Goal: Task Accomplishment & Management: Manage account settings

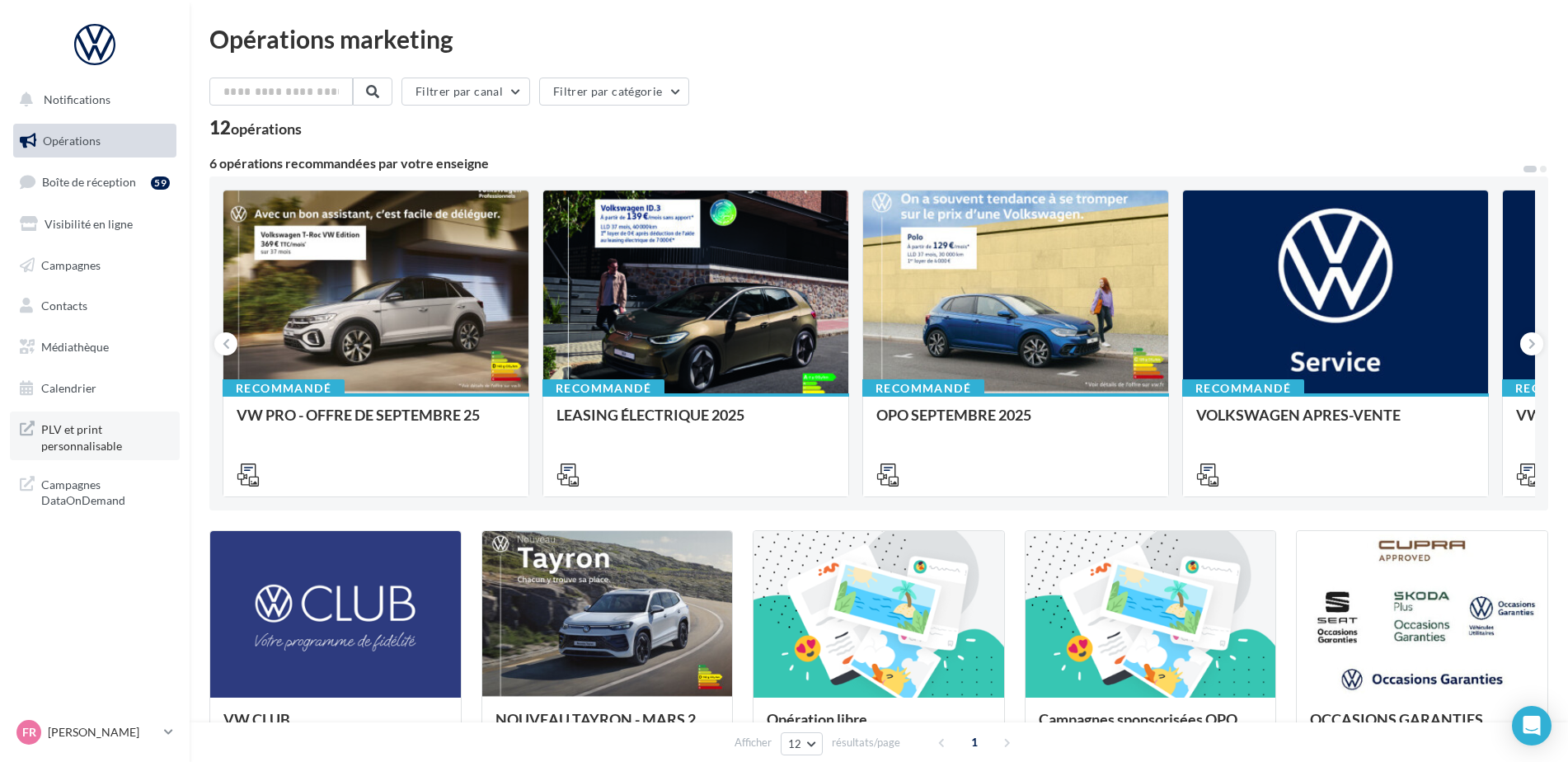
click at [86, 441] on span "PLV et print personnalisable" at bounding box center [106, 436] width 128 height 35
click at [81, 190] on link "Boîte de réception 59" at bounding box center [95, 182] width 170 height 35
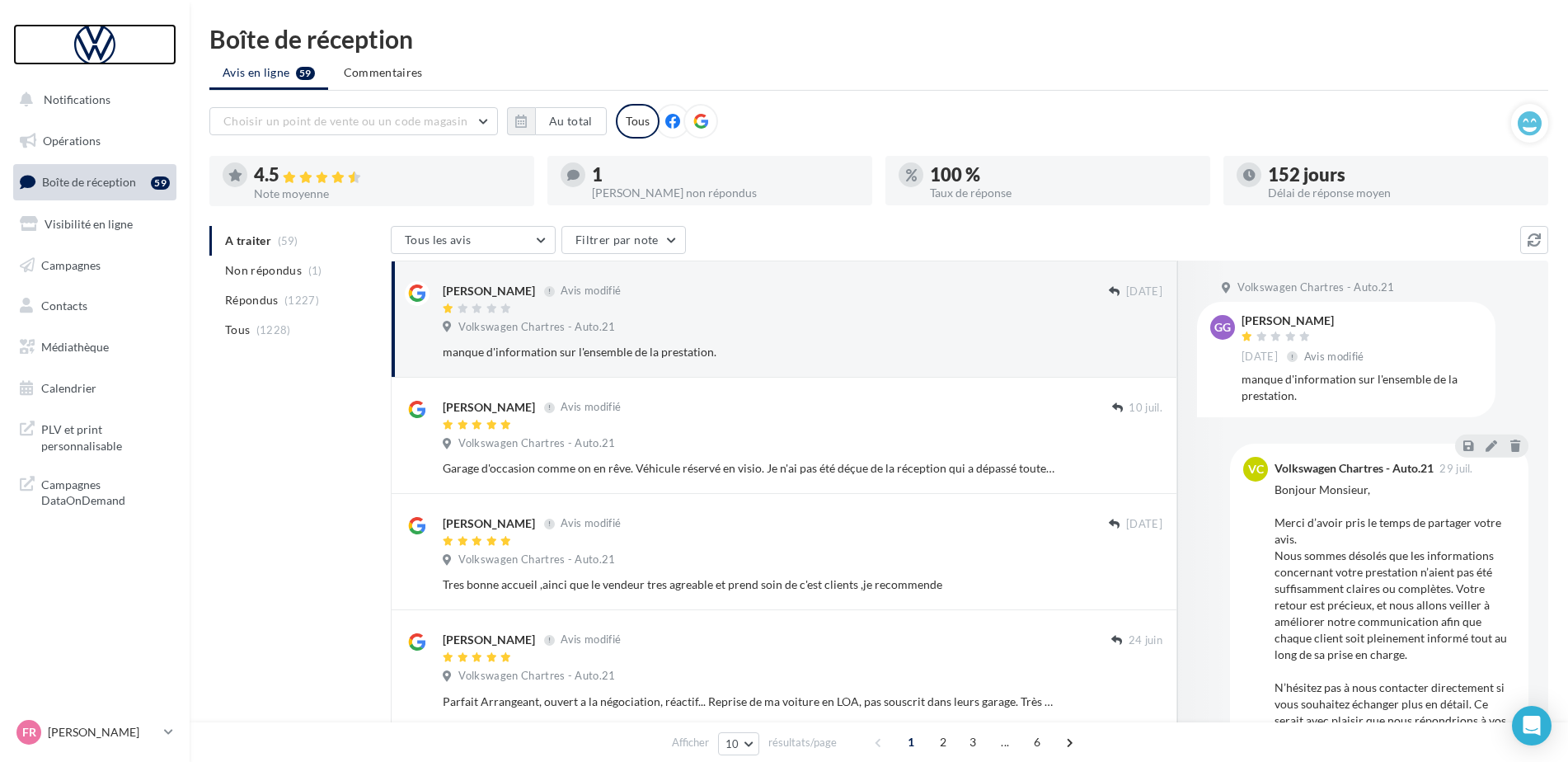
click at [89, 35] on div at bounding box center [95, 44] width 132 height 42
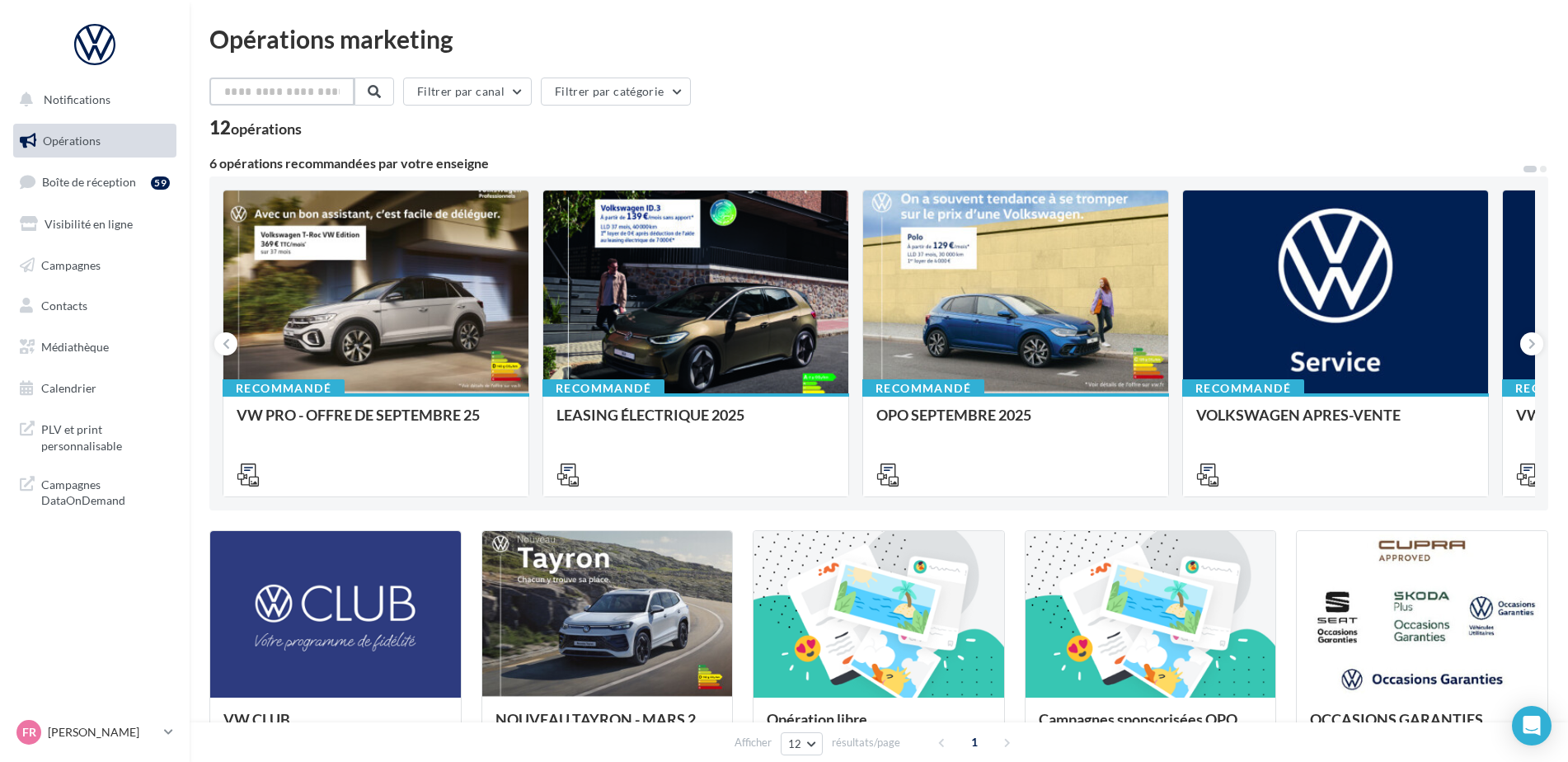
click at [342, 86] on input "text" at bounding box center [282, 91] width 146 height 28
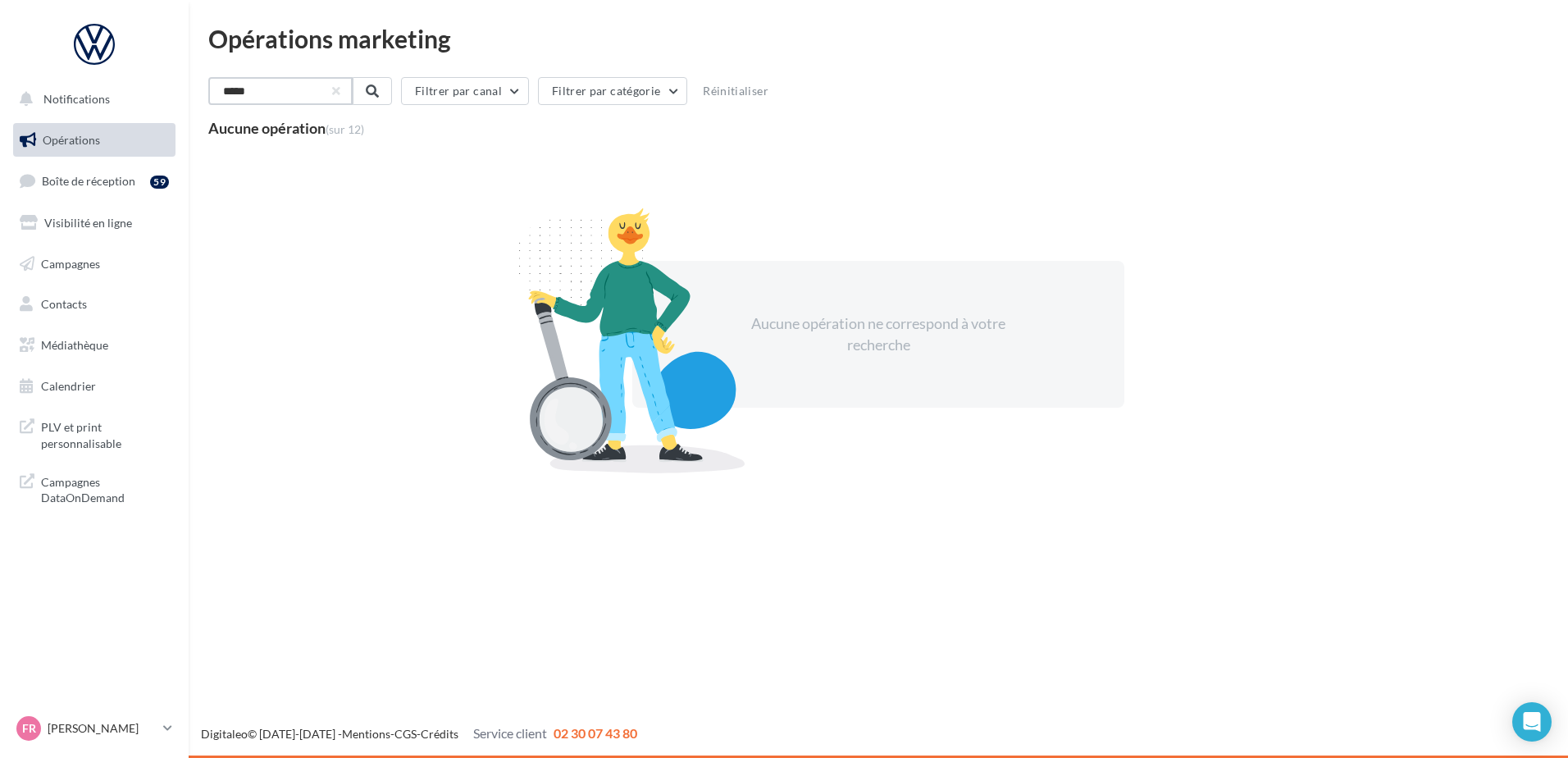
type input "*****"
click at [90, 444] on span "PLV et print personnalisable" at bounding box center [105, 433] width 128 height 35
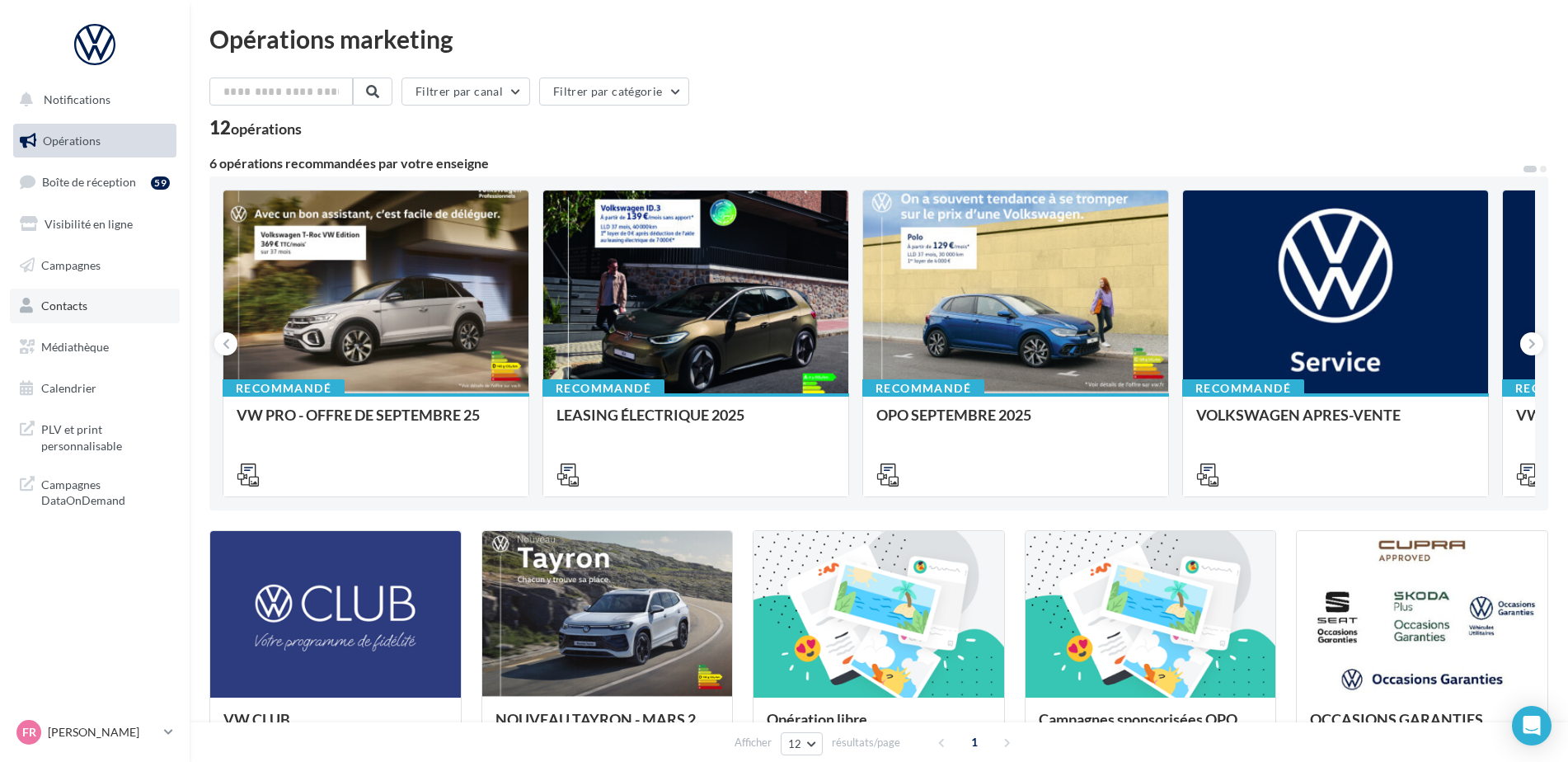
click at [96, 304] on link "Contacts" at bounding box center [95, 306] width 170 height 34
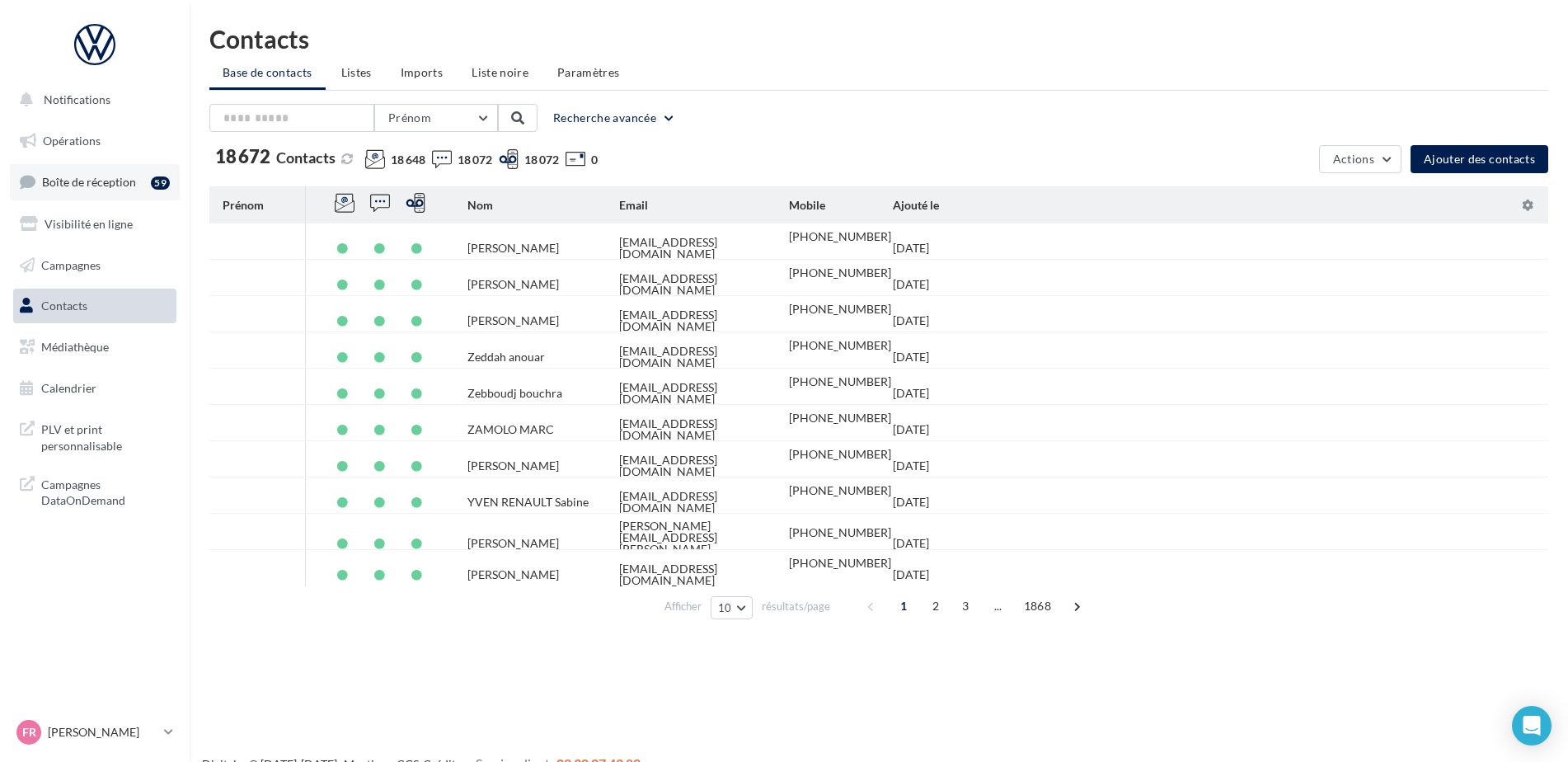
click at [96, 190] on link "Boîte de réception 59" at bounding box center [95, 182] width 170 height 35
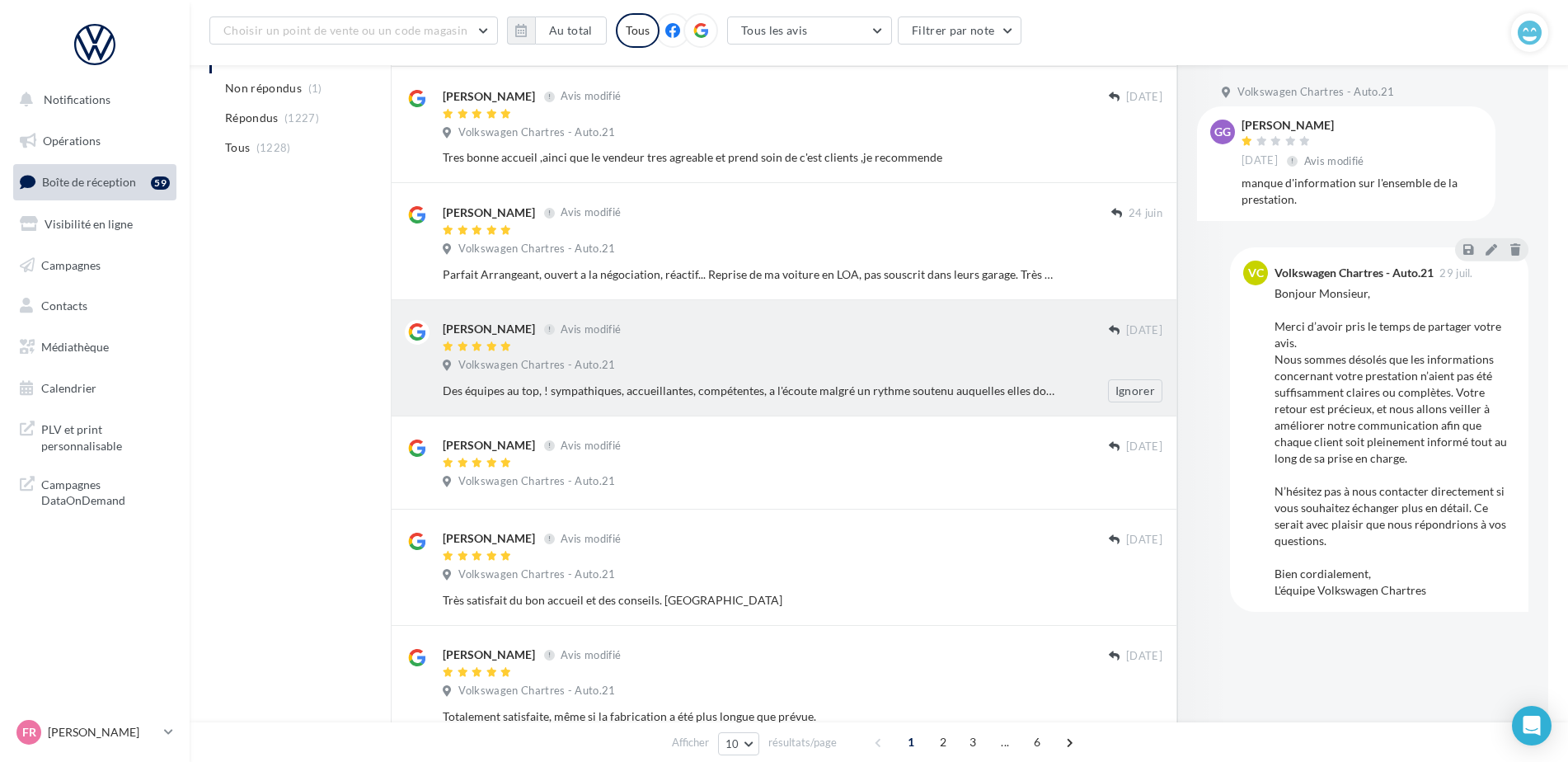
scroll to position [110, 0]
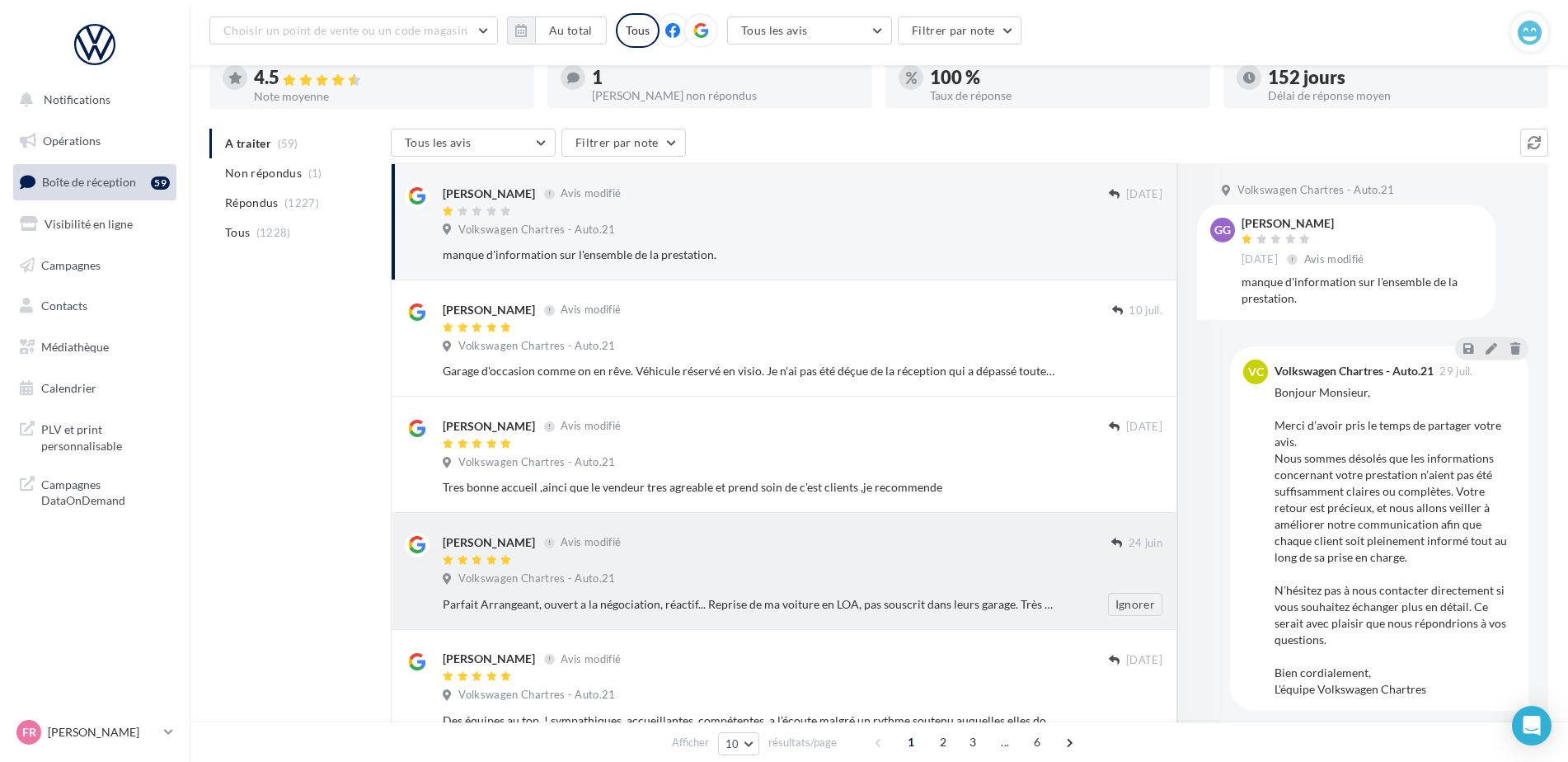
click at [963, 563] on div at bounding box center [777, 561] width 669 height 14
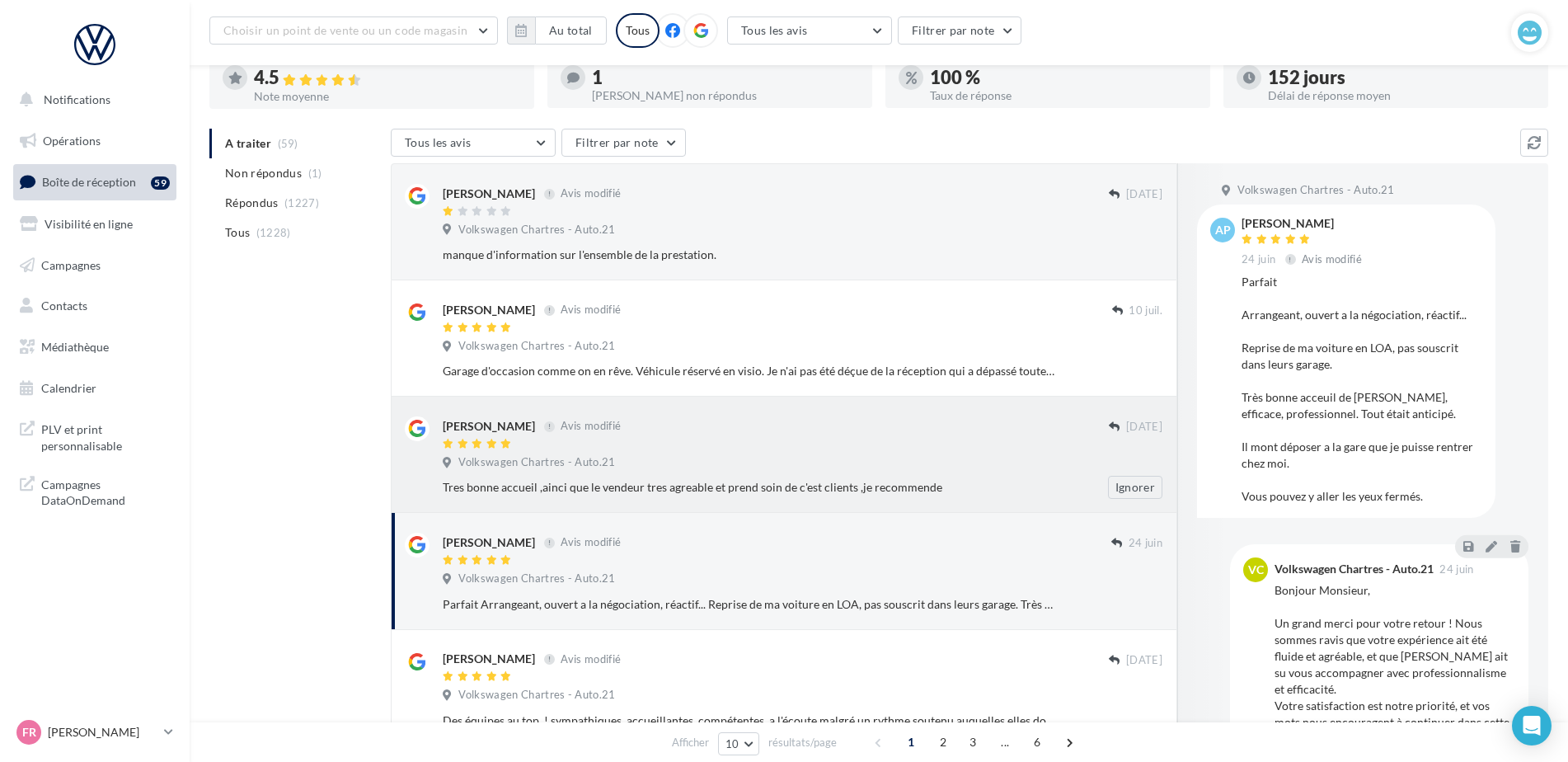
click at [925, 502] on div "[PERSON_NAME] Avis modifié [DATE] Volkswagen Chartres - Auto.21 Tres bonne accu…" at bounding box center [784, 455] width 786 height 117
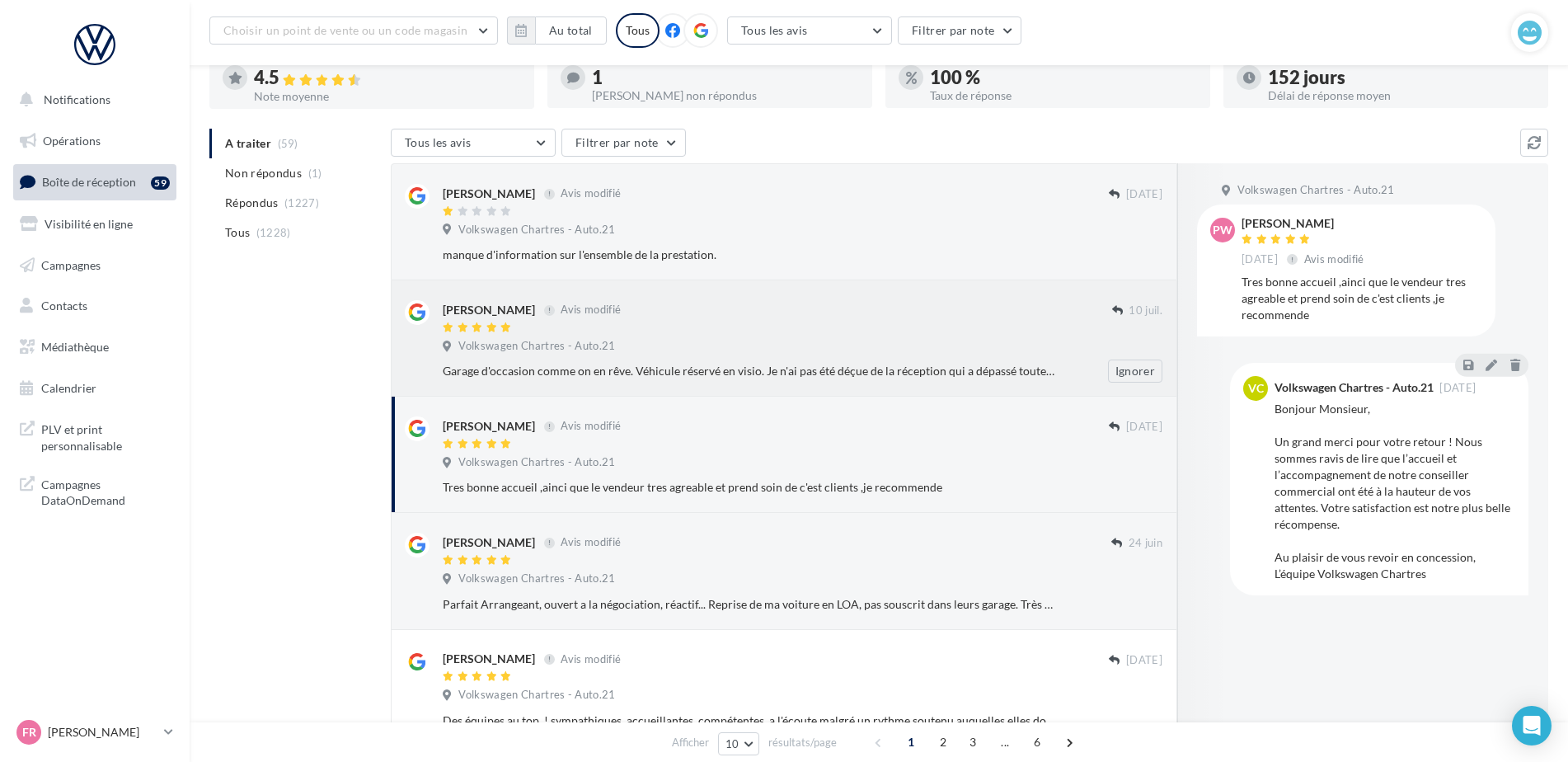
click at [920, 370] on div "Garage d'occasion comme on en rêve. Véhicule réservé en visio. Je n'ai pas été …" at bounding box center [749, 371] width 613 height 16
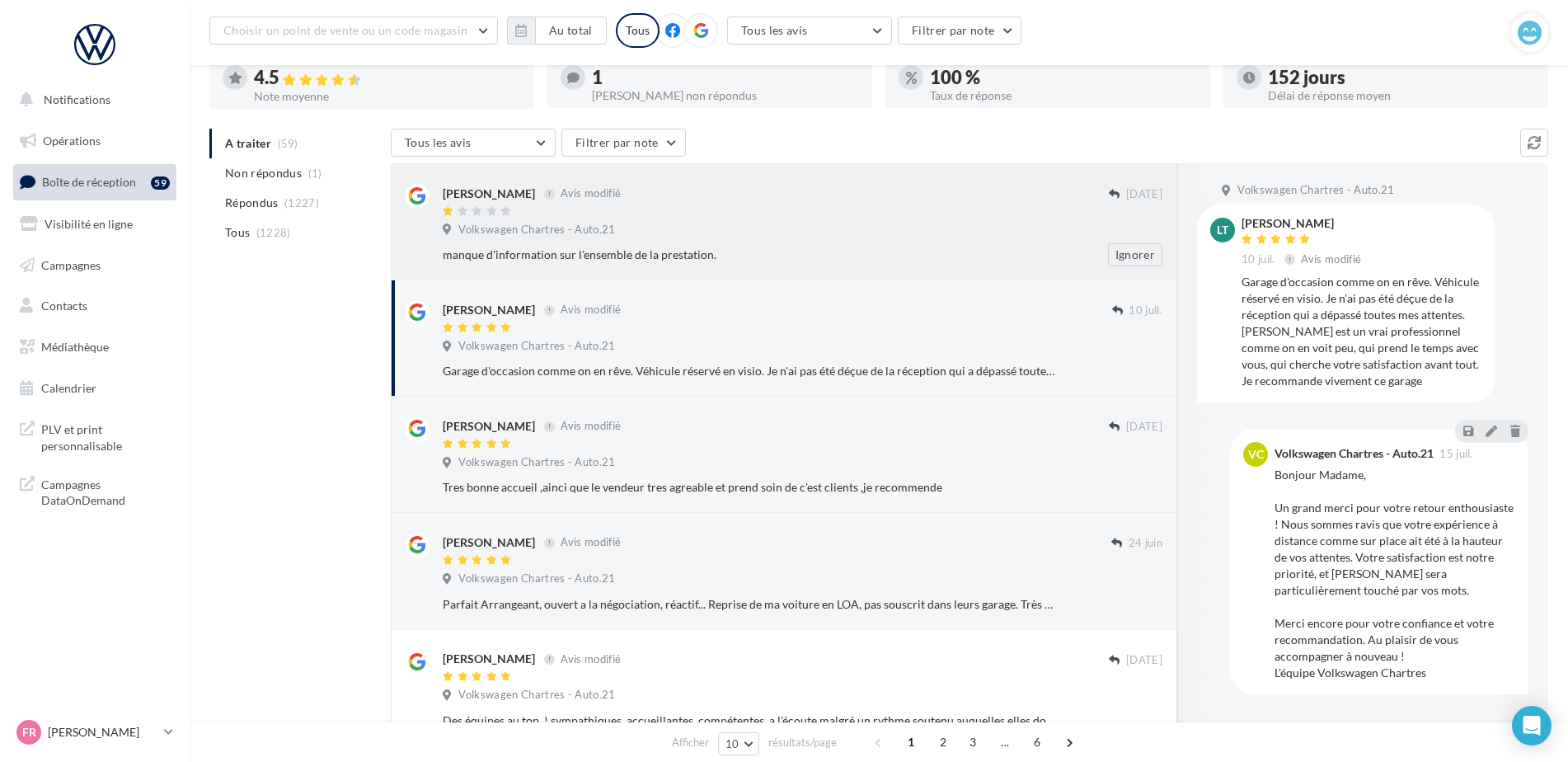
click at [804, 260] on div "manque d'information sur l'ensemble de la prestation." at bounding box center [749, 255] width 613 height 16
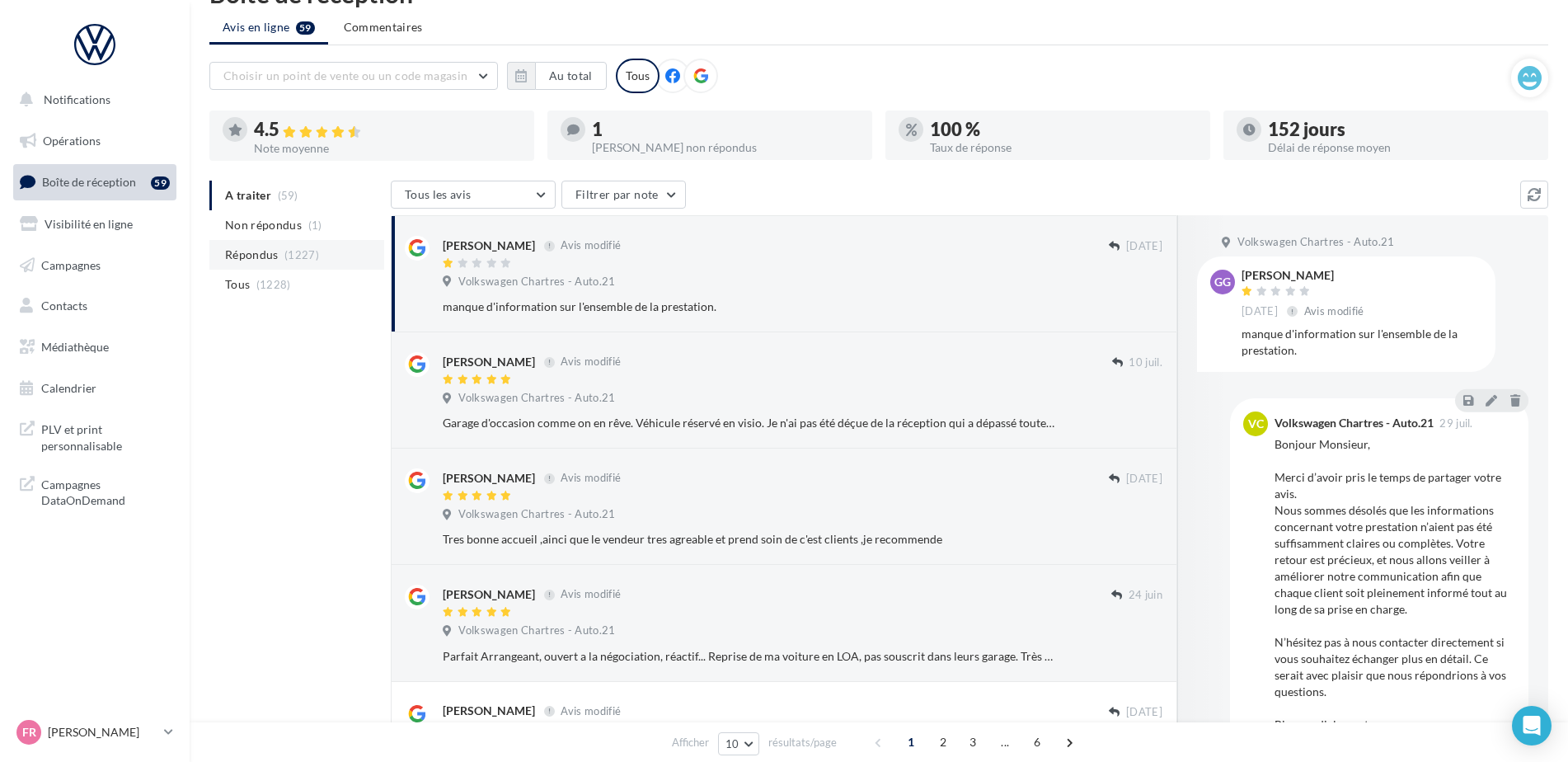
scroll to position [0, 0]
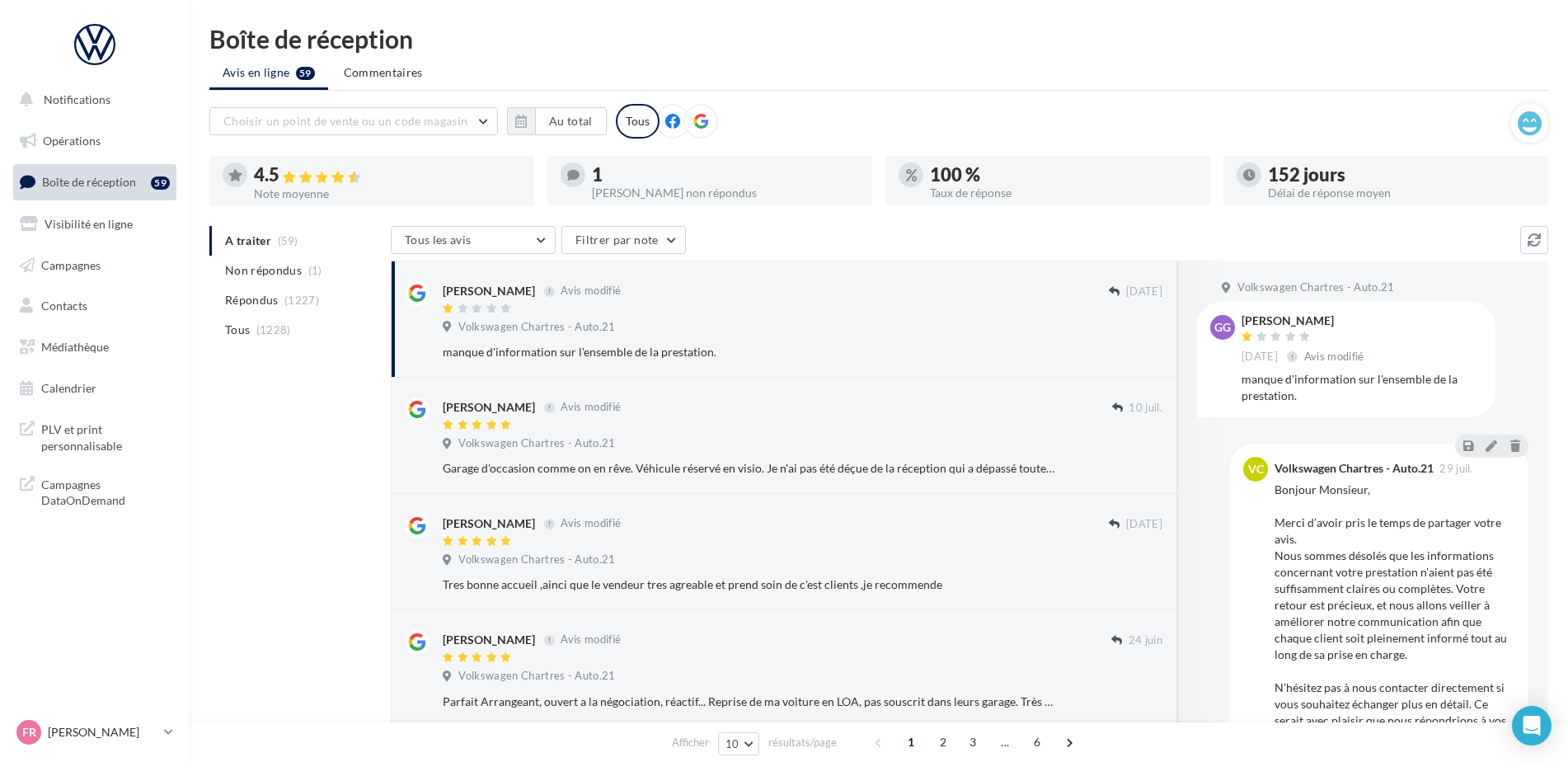
drag, startPoint x: 127, startPoint y: 207, endPoint x: 112, endPoint y: 186, distance: 25.8
click at [127, 207] on link "Visibilité en ligne" at bounding box center [95, 224] width 170 height 34
